Goal: Task Accomplishment & Management: Manage account settings

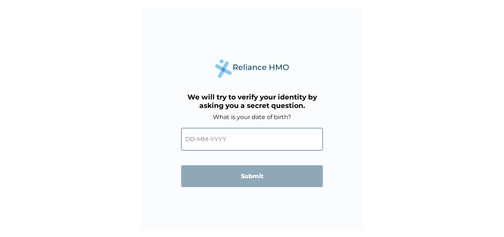
click at [284, 142] on input "text" at bounding box center [252, 139] width 142 height 23
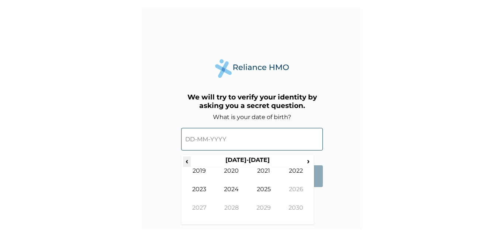
click at [187, 161] on span "‹" at bounding box center [187, 160] width 8 height 9
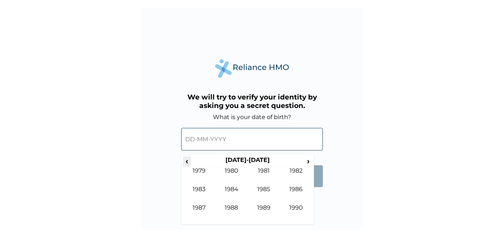
click at [187, 161] on span "‹" at bounding box center [187, 160] width 8 height 9
click at [307, 162] on span "›" at bounding box center [309, 160] width 8 height 9
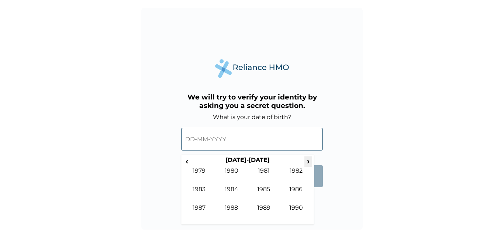
click at [307, 162] on span "›" at bounding box center [309, 160] width 8 height 9
click at [187, 160] on span "‹" at bounding box center [187, 160] width 8 height 9
click at [292, 169] on td "1992" at bounding box center [296, 176] width 32 height 18
click at [261, 188] on td "Jul" at bounding box center [264, 194] width 32 height 18
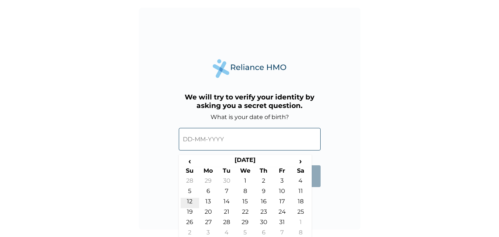
click at [192, 200] on td "12" at bounding box center [190, 203] width 18 height 10
type input "12-07-1992"
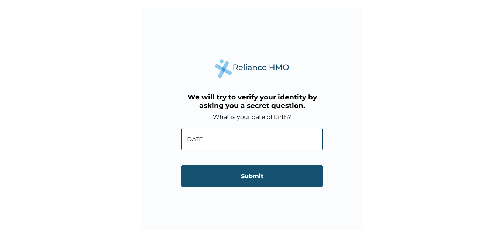
click at [216, 172] on input "Submit" at bounding box center [252, 176] width 142 height 22
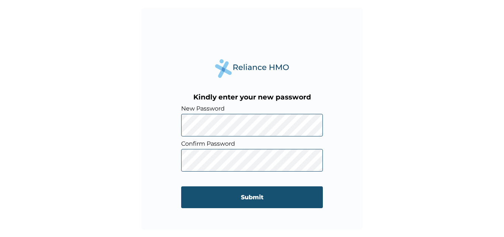
click at [213, 191] on input "Submit" at bounding box center [252, 197] width 142 height 22
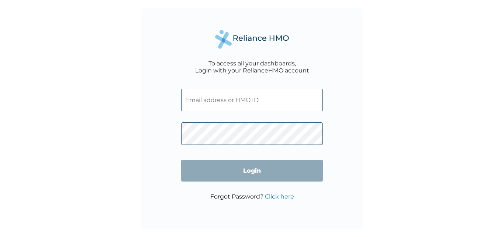
type input "WPL/10126/A"
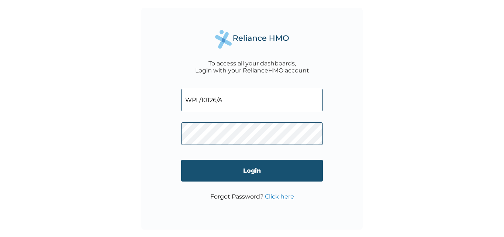
click at [209, 168] on input "Login" at bounding box center [252, 171] width 142 height 22
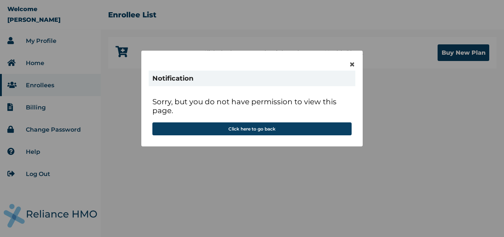
click at [212, 157] on div "× Notification Sorry, but you do not have permission to view this page. Click h…" at bounding box center [252, 118] width 504 height 237
click at [351, 63] on span "×" at bounding box center [352, 64] width 6 height 13
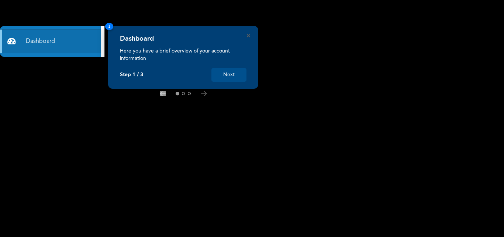
click at [237, 72] on button "Next" at bounding box center [229, 75] width 35 height 14
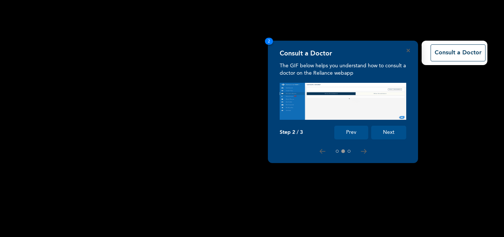
click at [390, 135] on button "Next" at bounding box center [388, 133] width 35 height 14
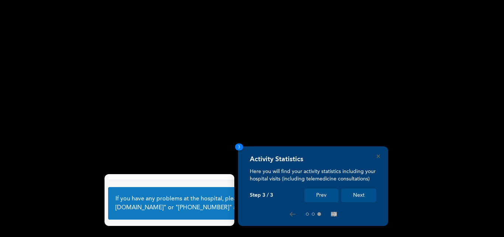
scroll to position [49, 0]
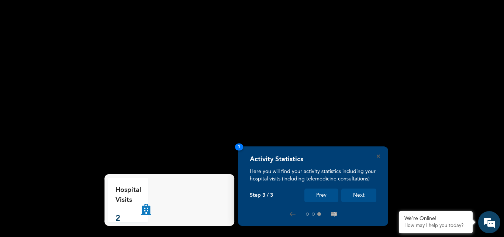
click at [364, 196] on button "Next" at bounding box center [359, 195] width 35 height 14
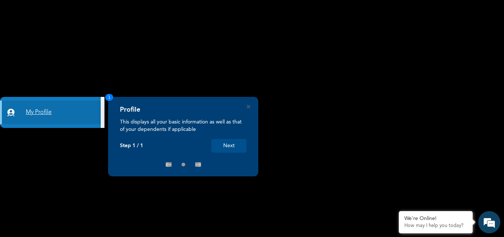
click at [66, 114] on link "My Profile" at bounding box center [50, 112] width 101 height 24
click at [38, 109] on link "My Profile" at bounding box center [50, 112] width 101 height 24
click at [222, 145] on button "Next" at bounding box center [229, 146] width 35 height 14
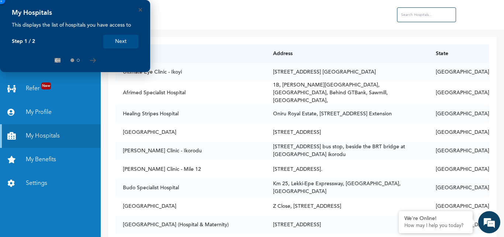
click at [0, 0] on rect at bounding box center [0, 0] width 0 height 0
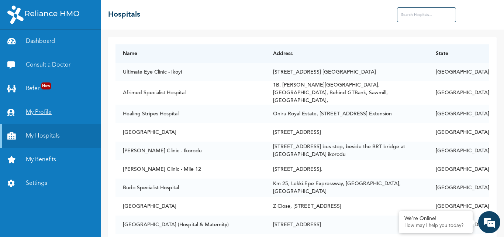
click at [41, 113] on link "My Profile" at bounding box center [50, 112] width 101 height 24
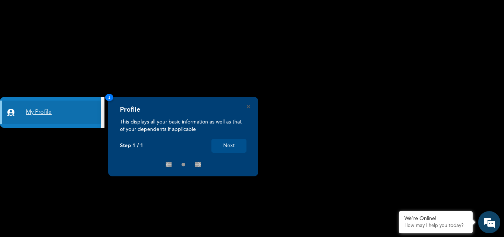
click at [41, 113] on link "My Profile" at bounding box center [50, 112] width 101 height 24
